Goal: Use online tool/utility: Utilize a website feature to perform a specific function

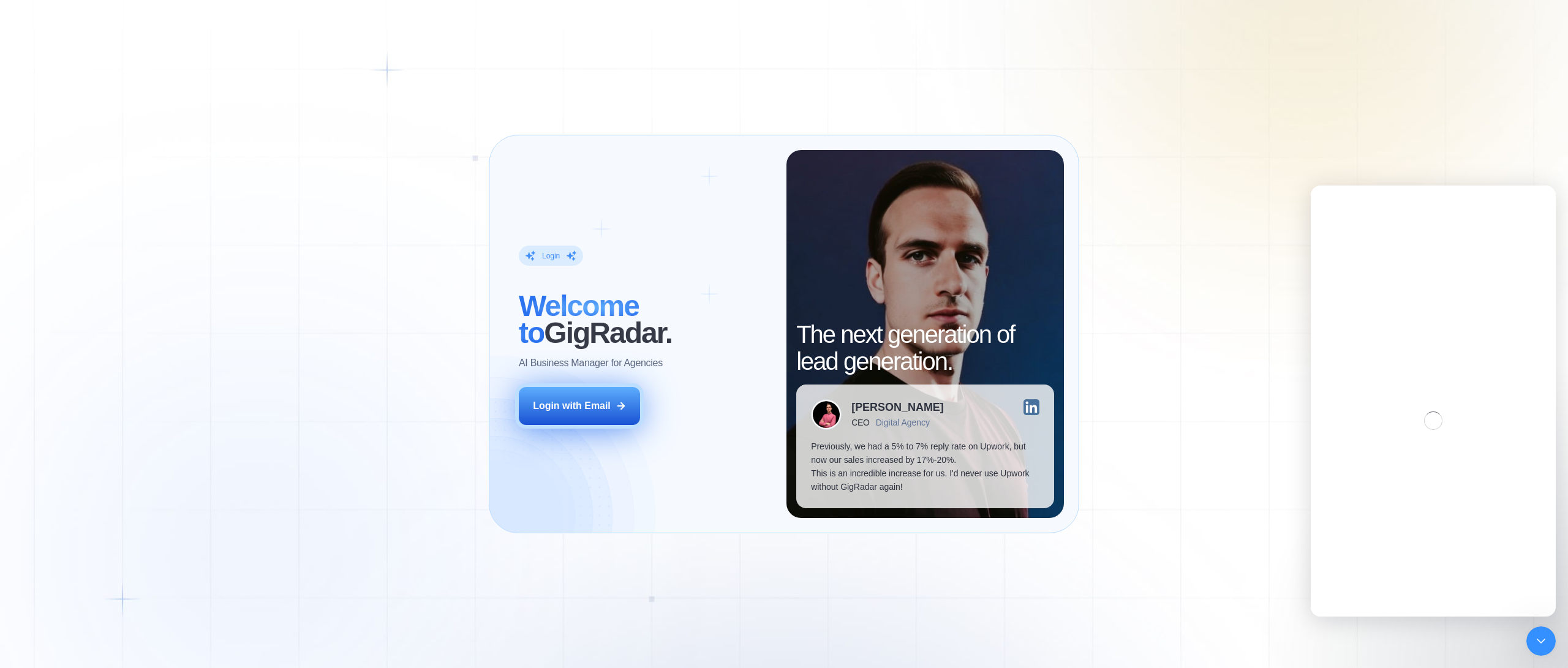
click at [564, 411] on div "Login with Email" at bounding box center [571, 406] width 78 height 13
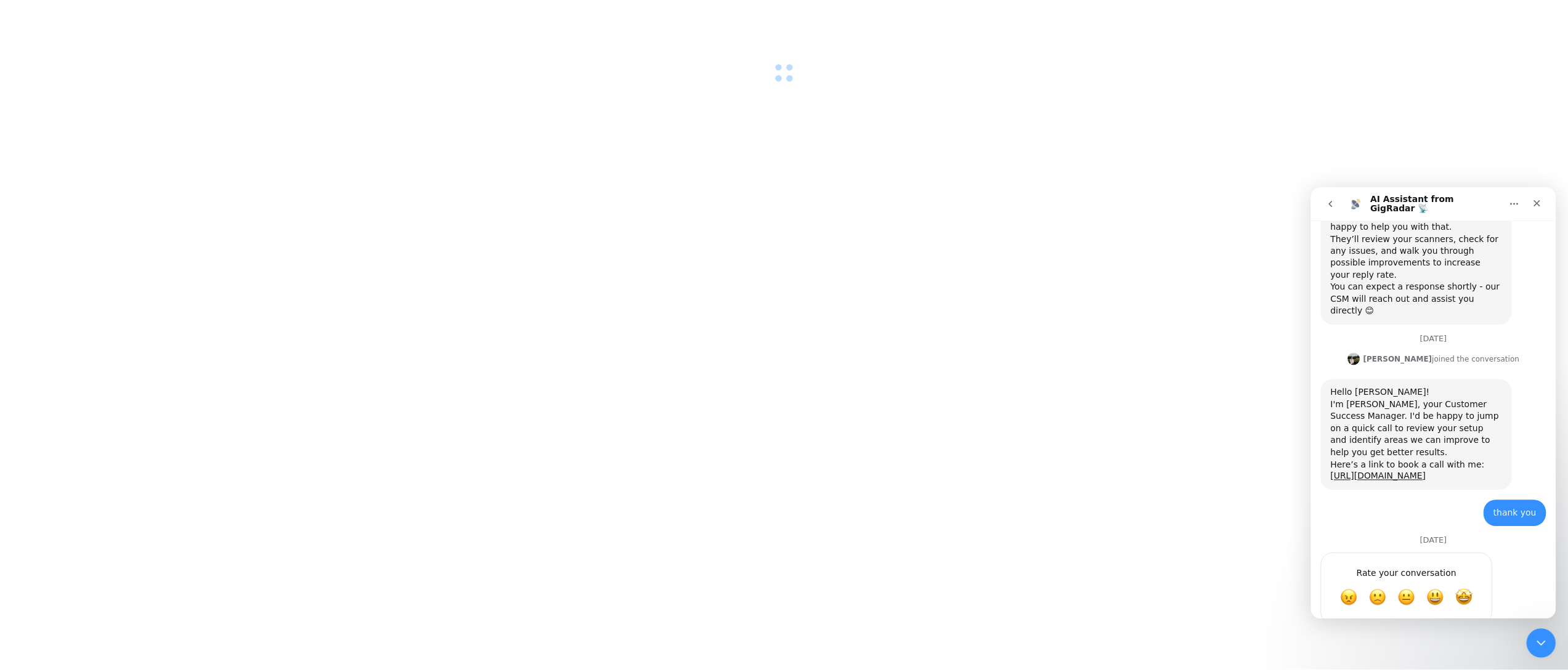
scroll to position [612, 0]
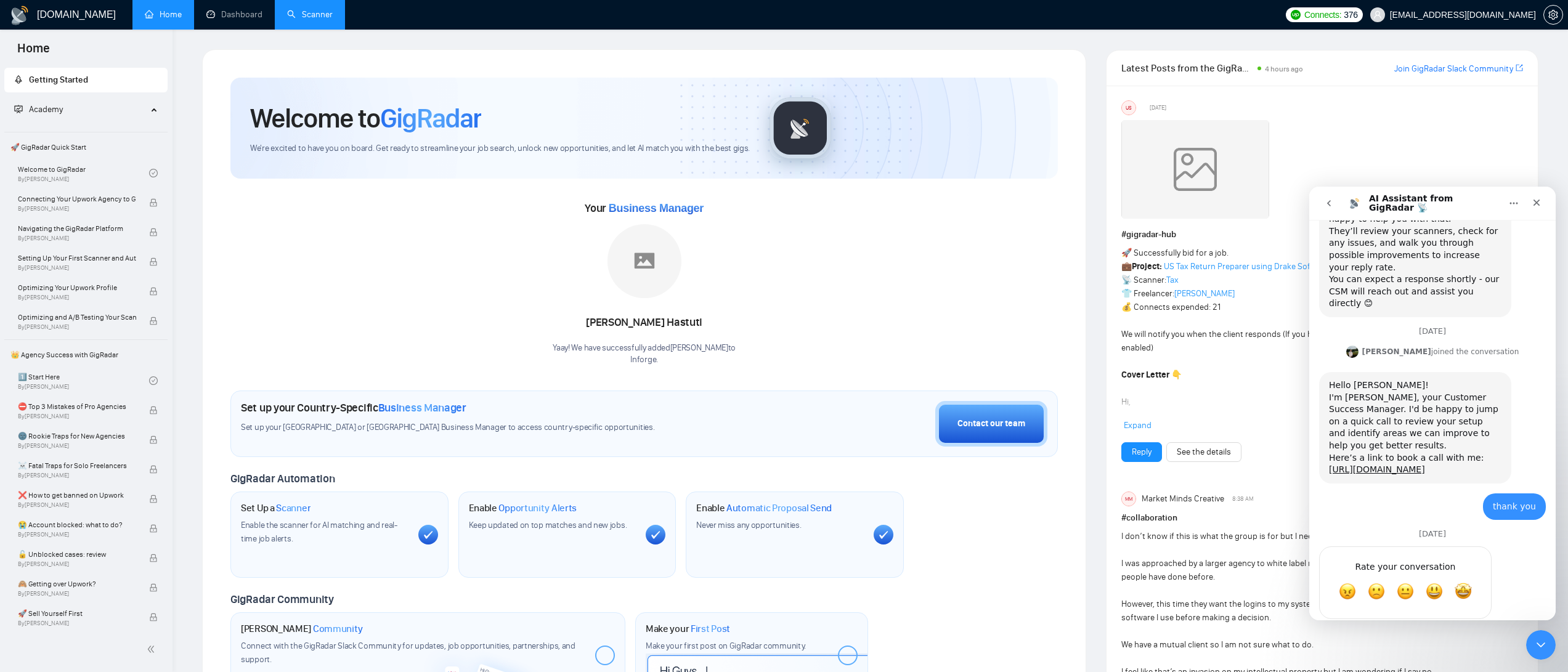
click at [306, 16] on link "Scanner" at bounding box center [309, 14] width 45 height 11
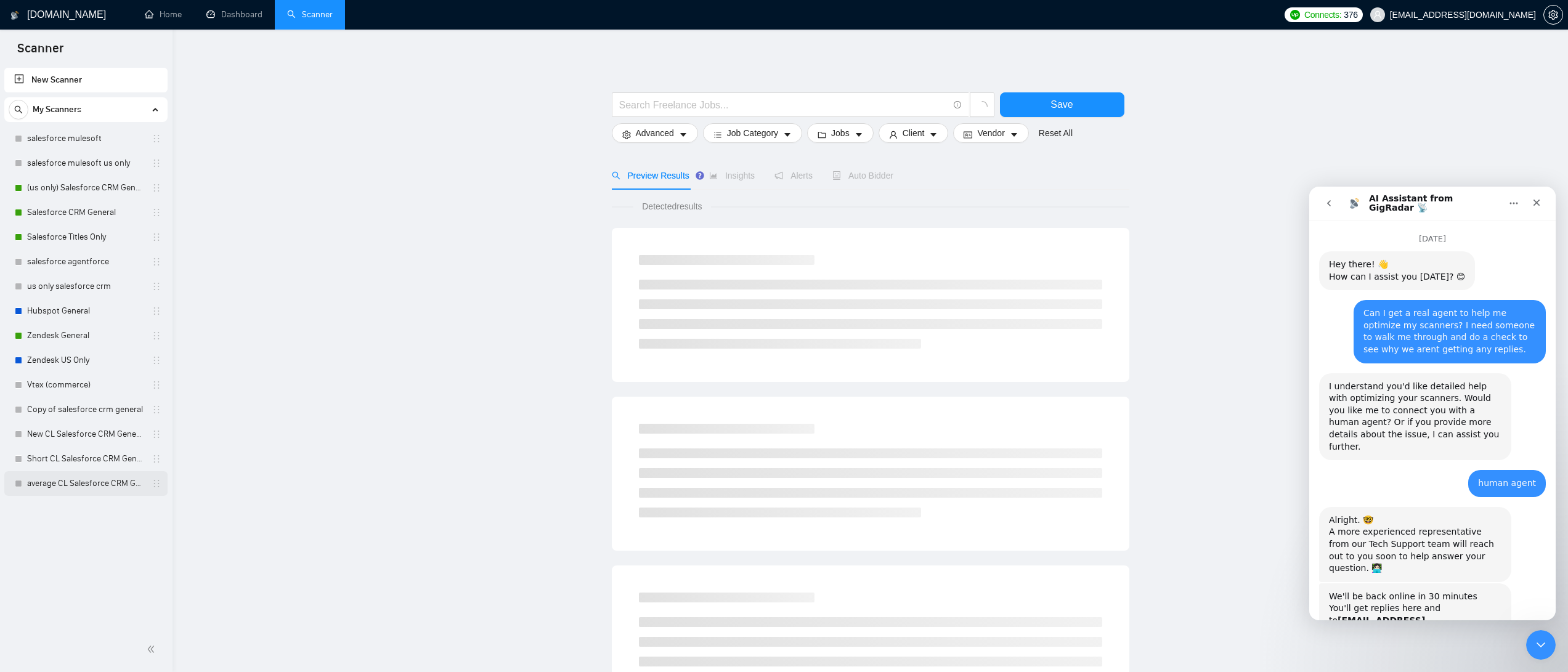
scroll to position [612, 0]
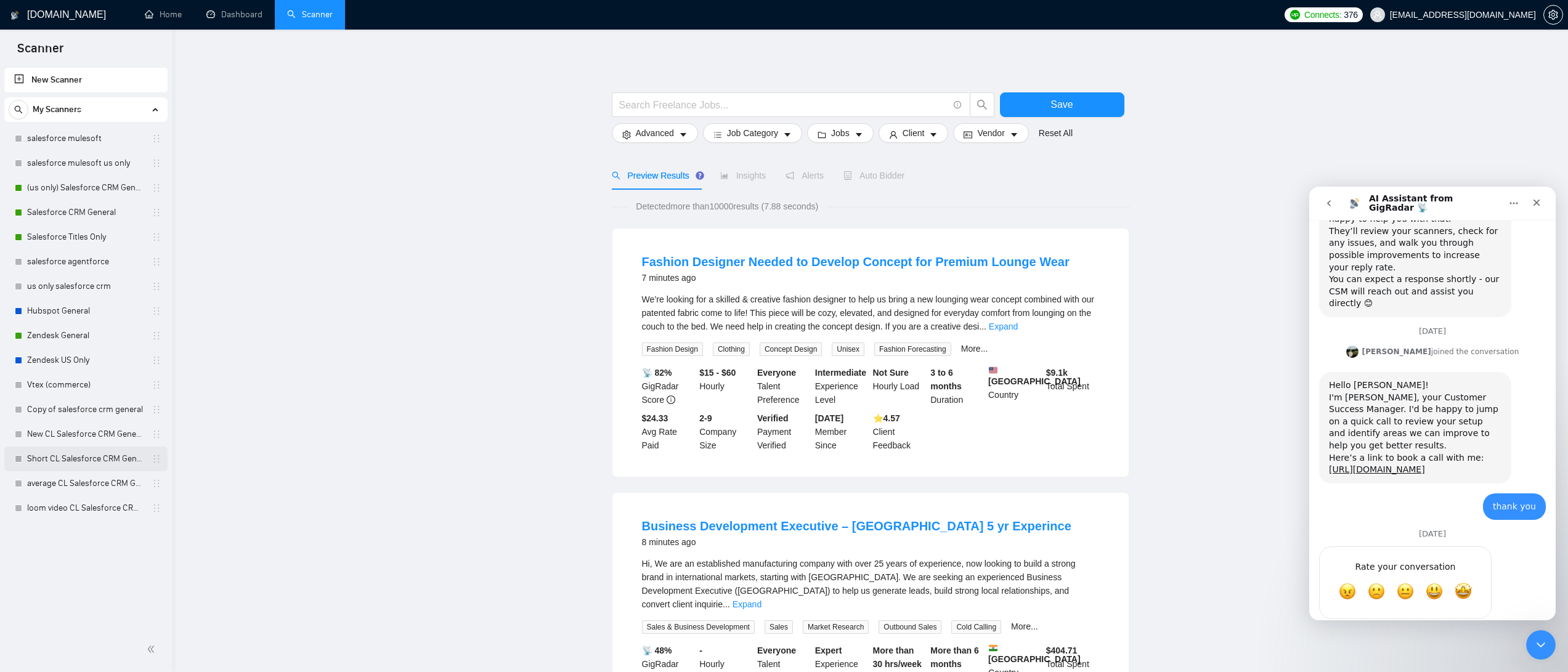
click at [66, 466] on link "Short CL Salesforce CRM General" at bounding box center [86, 459] width 117 height 25
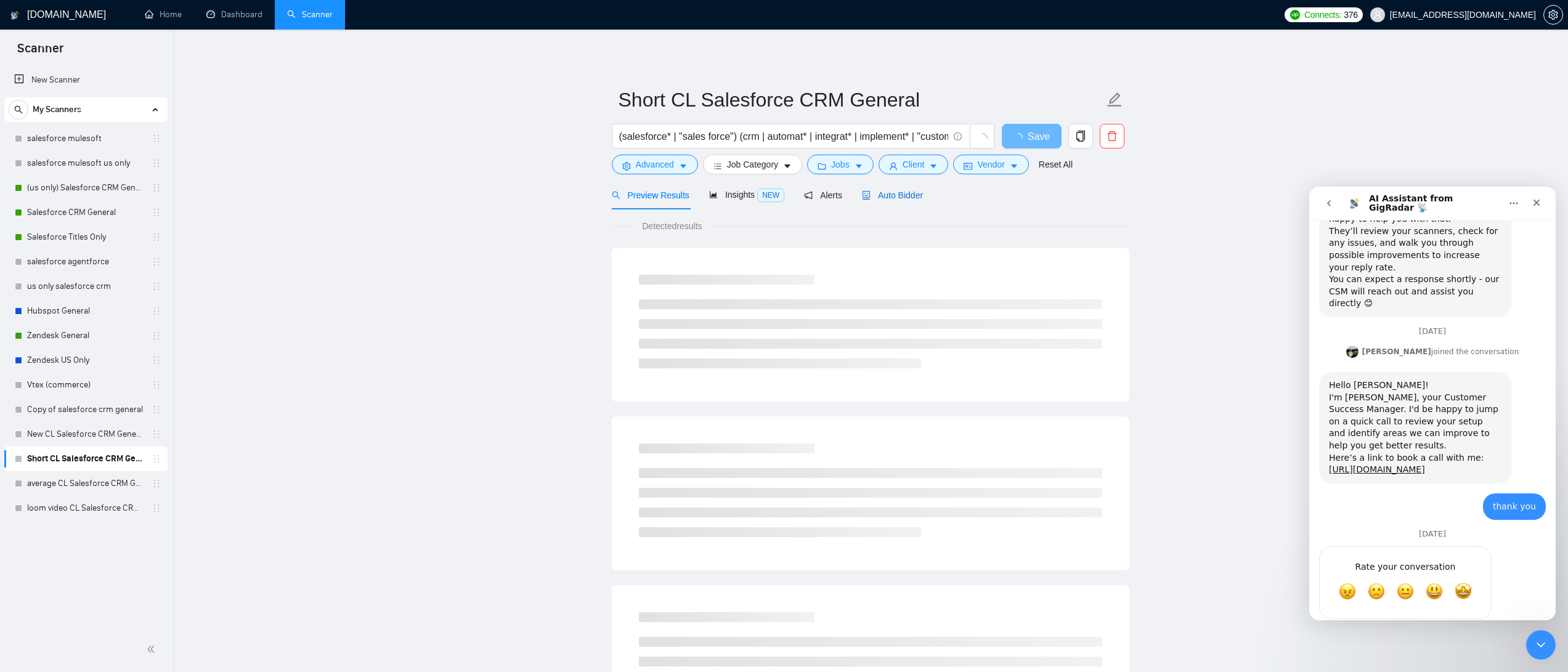
click at [899, 194] on span "Auto Bidder" at bounding box center [891, 195] width 61 height 10
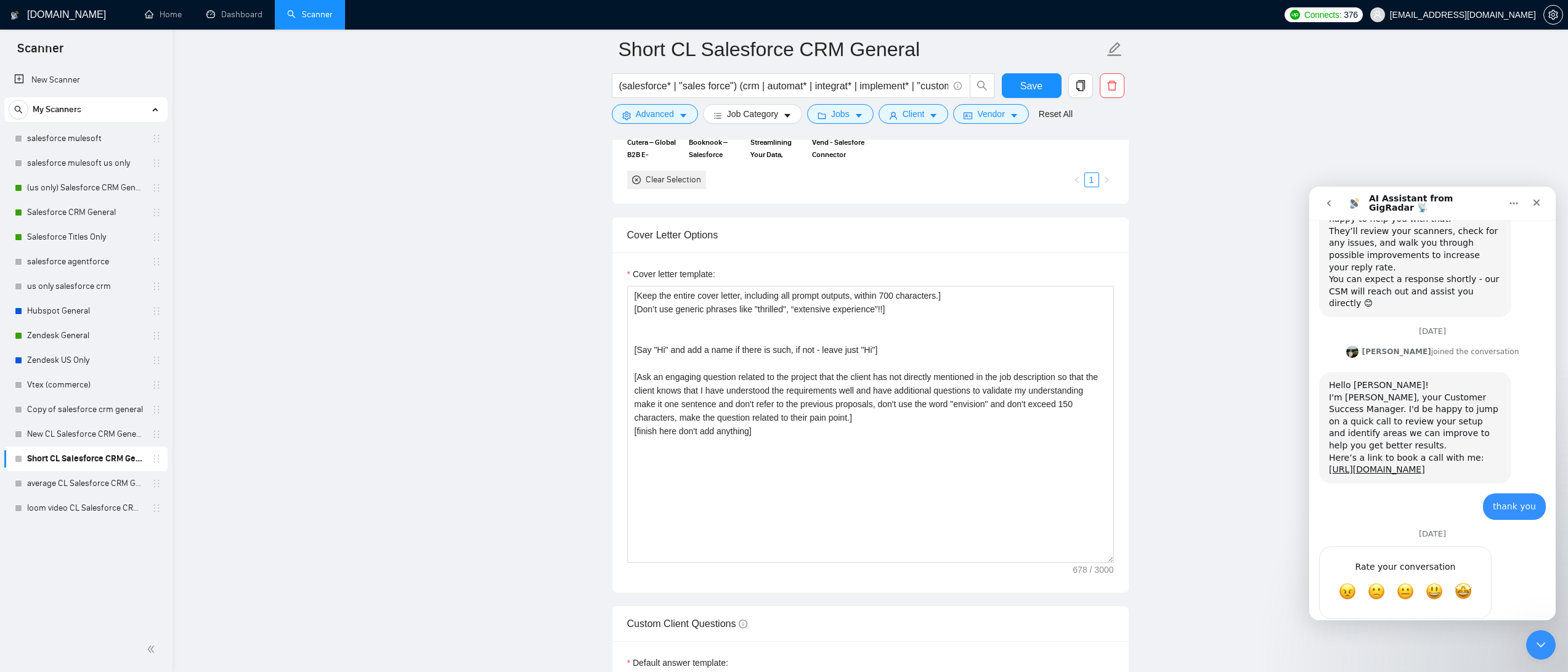
scroll to position [1318, 0]
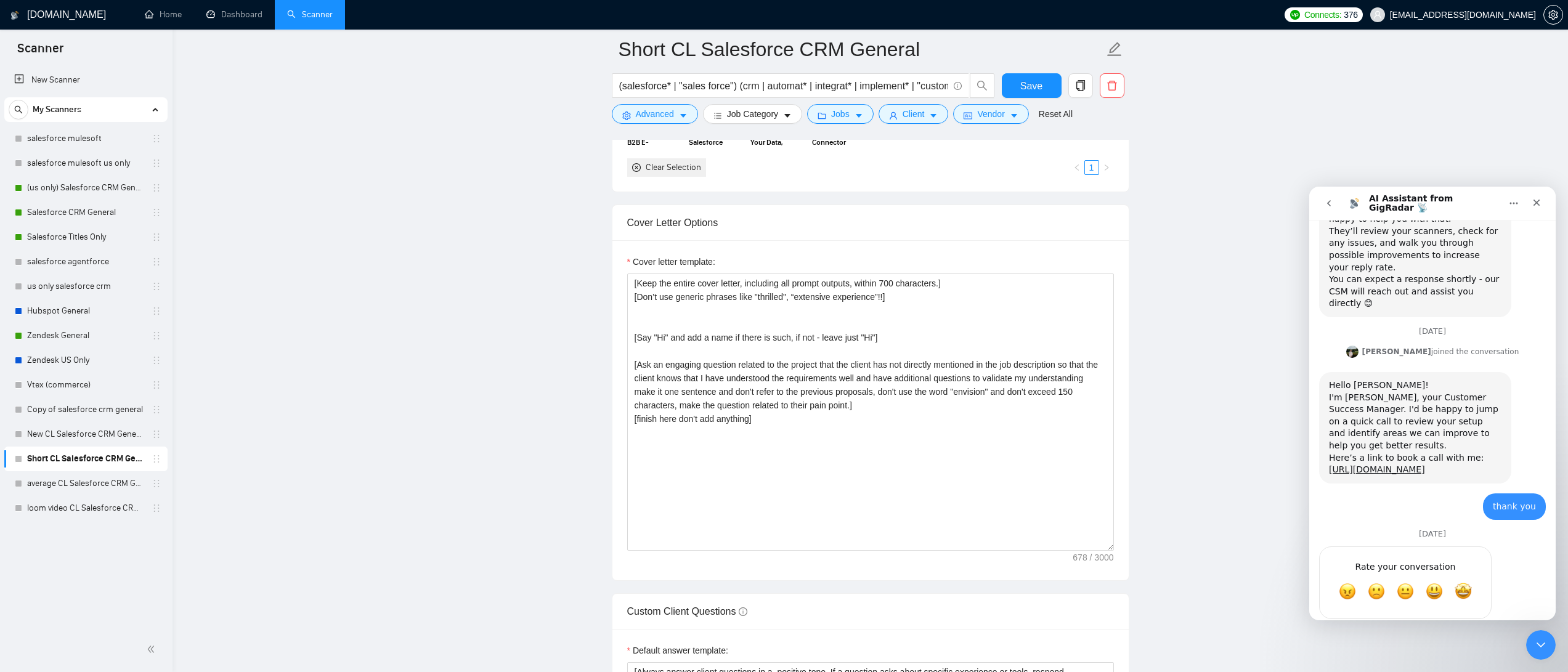
click at [1183, 425] on main "Short CL Salesforce CRM General (salesforce* | "sales force") (crm | automat* |…" at bounding box center [870, 423] width 1356 height 3383
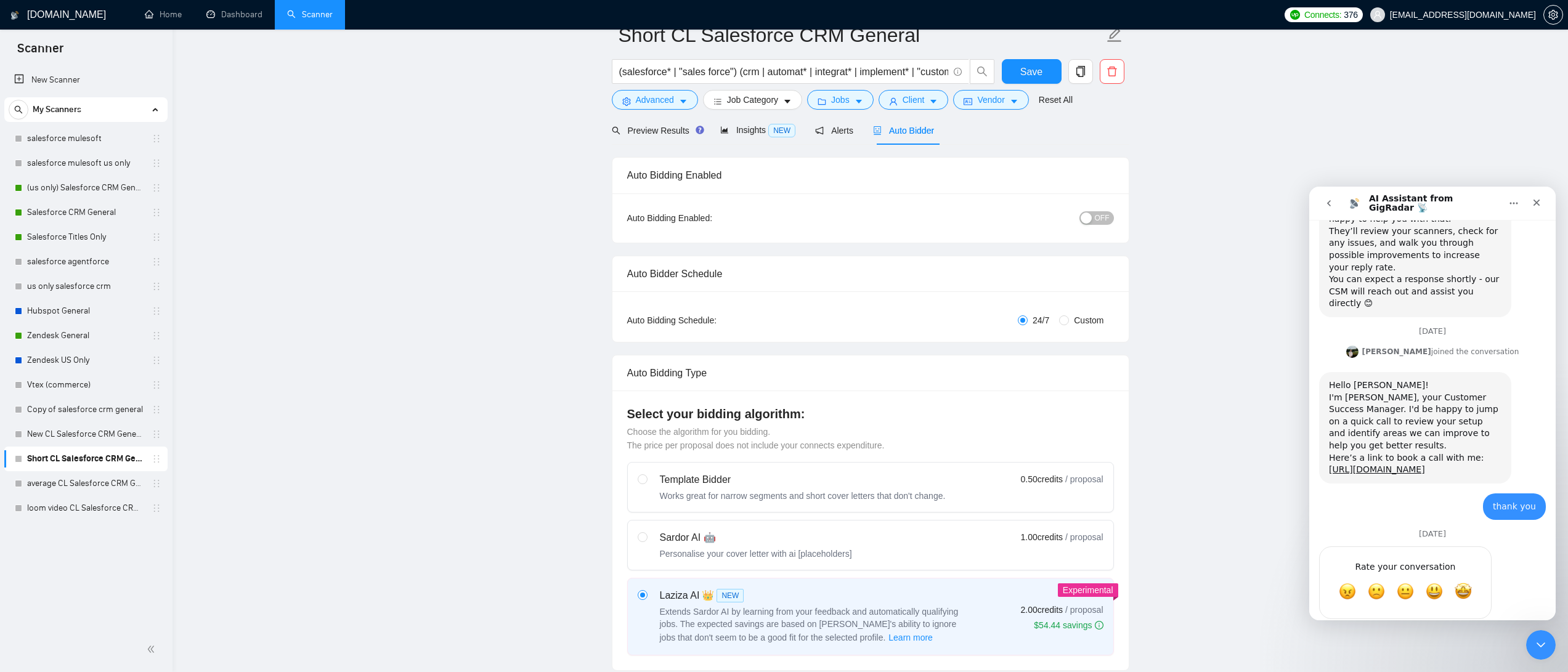
scroll to position [0, 0]
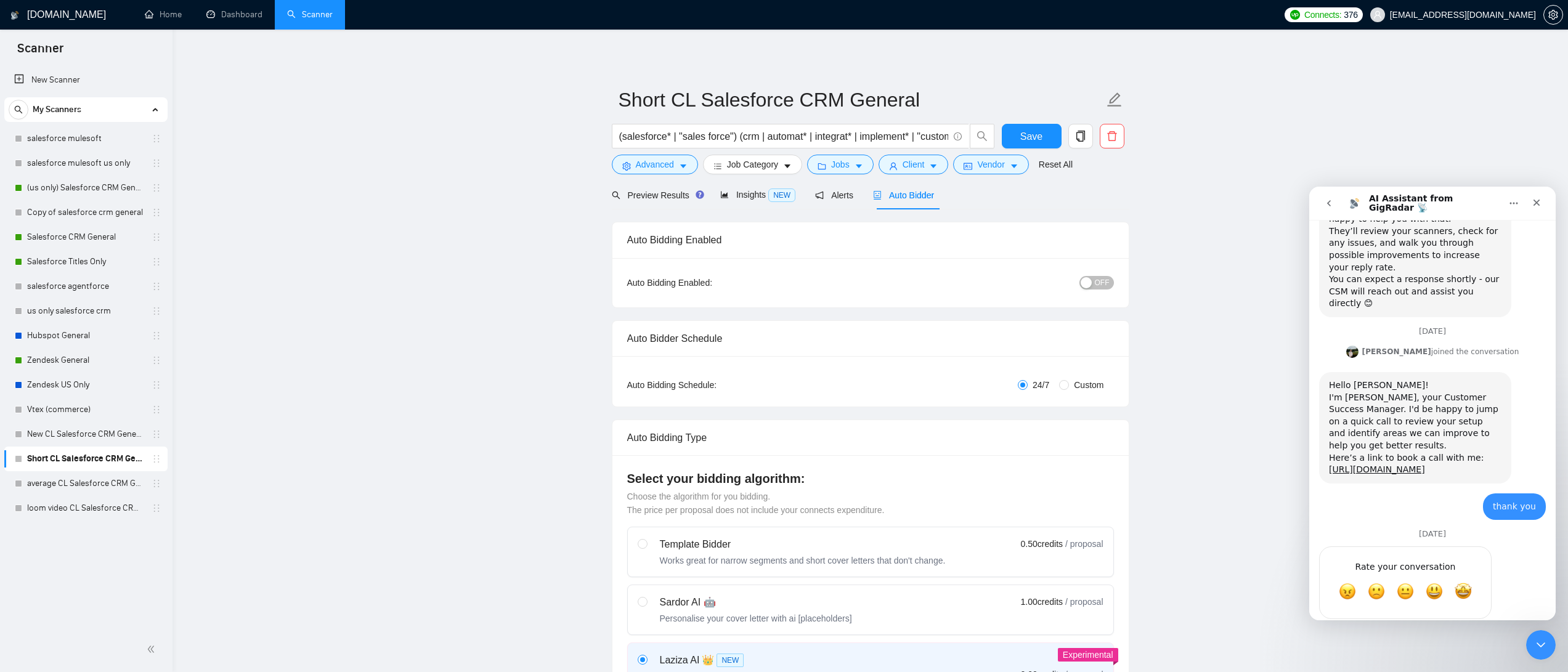
drag, startPoint x: 156, startPoint y: 407, endPoint x: 767, endPoint y: 1, distance: 733.6
